Goal: Find specific page/section: Find specific page/section

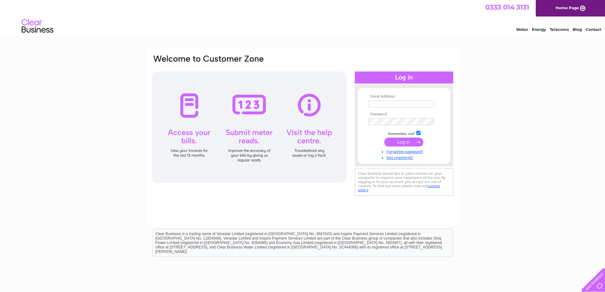
type input "alanp@cathcartcastle.net"
click at [405, 140] on input "submit" at bounding box center [403, 141] width 39 height 9
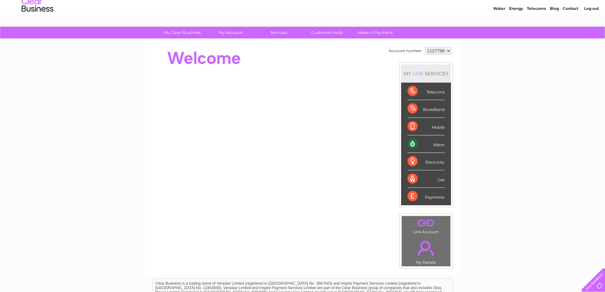
scroll to position [32, 0]
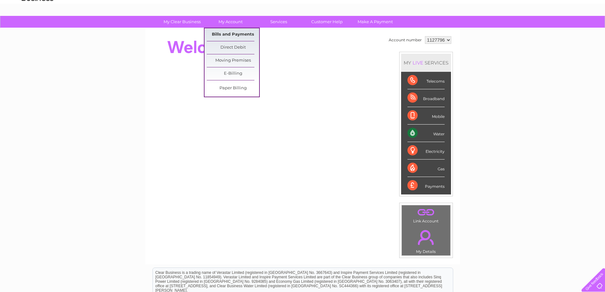
click at [231, 33] on link "Bills and Payments" at bounding box center [233, 34] width 52 height 13
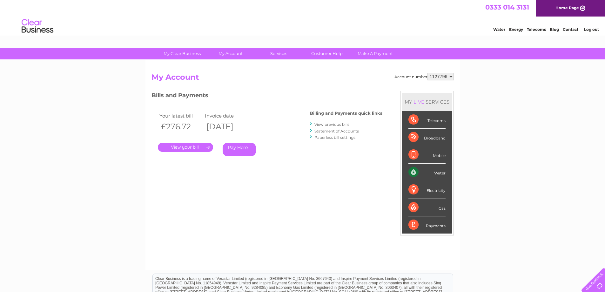
click at [200, 147] on link "." at bounding box center [185, 147] width 55 height 9
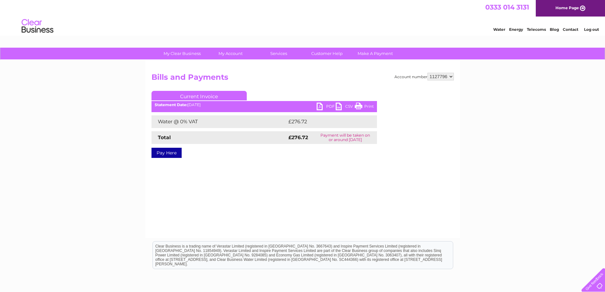
click at [320, 105] on link "PDF" at bounding box center [326, 107] width 19 height 9
